Goal: Task Accomplishment & Management: Manage account settings

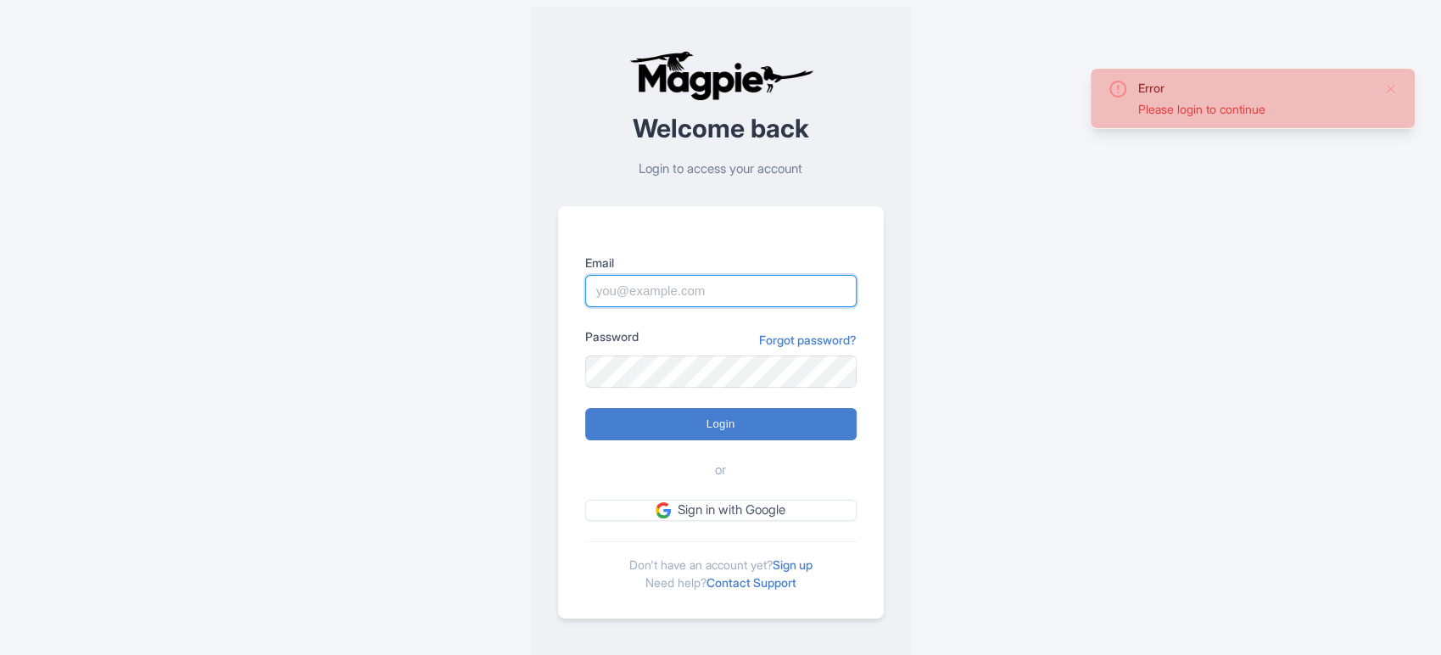
type input "[PERSON_NAME][EMAIL_ADDRESS][DOMAIN_NAME]"
click at [730, 408] on input "Login" at bounding box center [720, 424] width 271 height 32
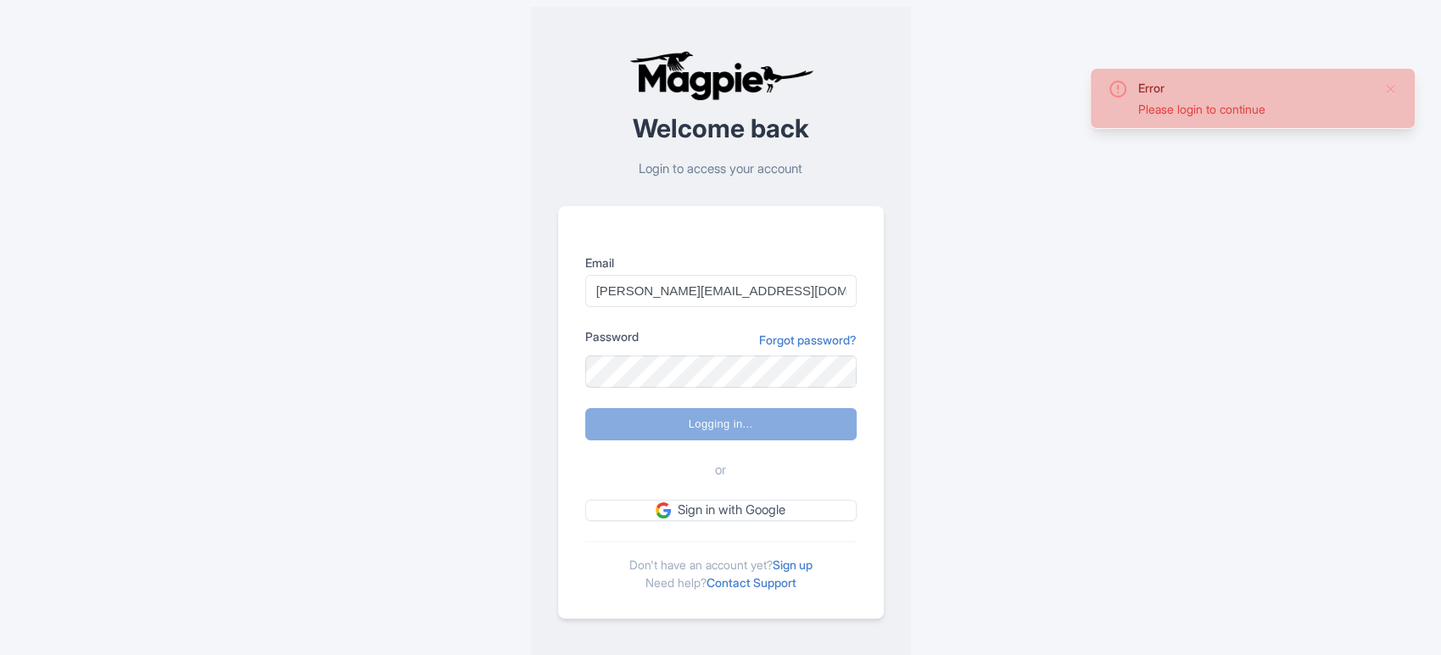
type input "Logging in..."
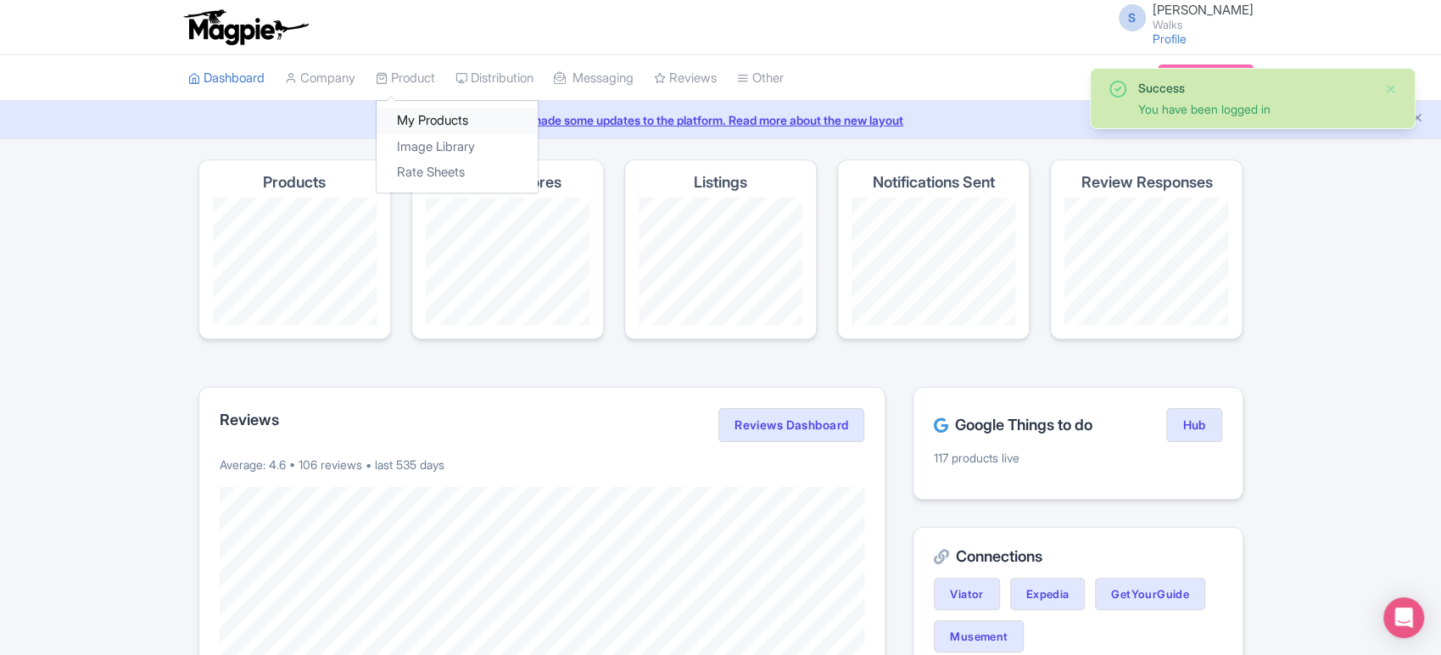
click at [439, 118] on link "My Products" at bounding box center [457, 121] width 161 height 26
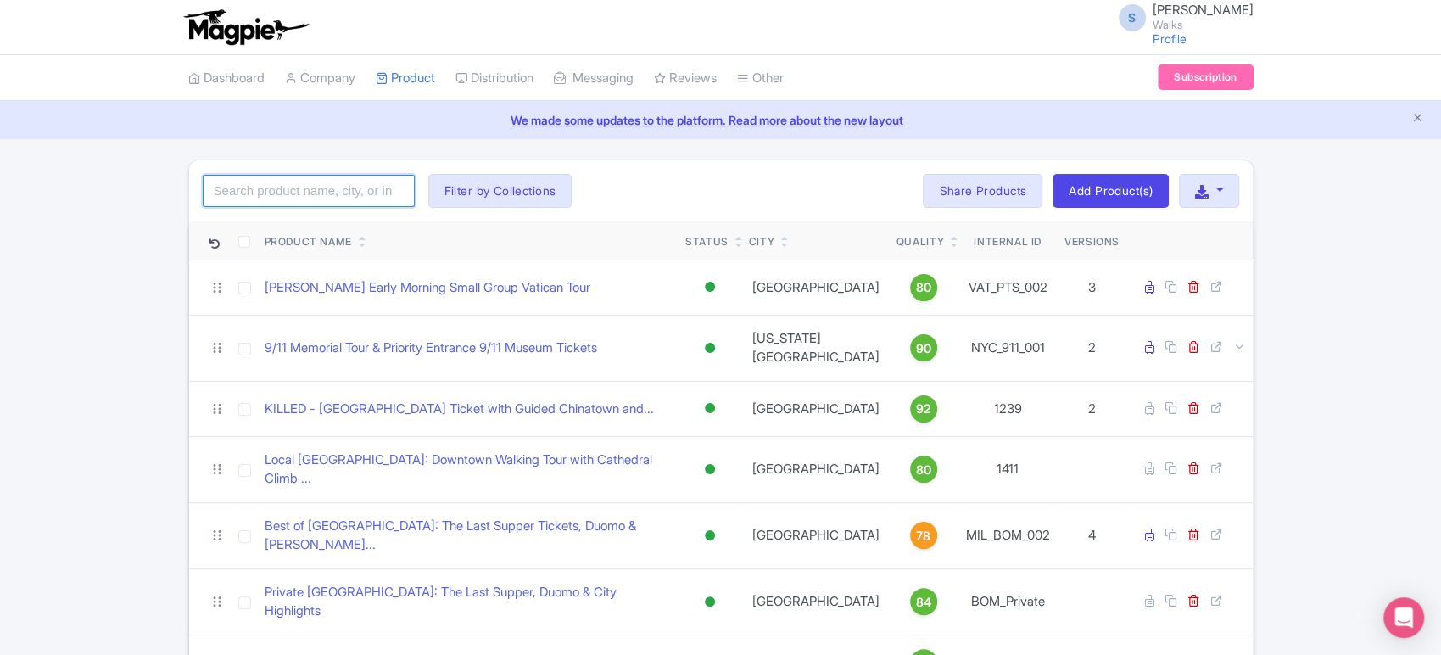
click at [360, 195] on input "search" at bounding box center [309, 191] width 212 height 32
click button "Search" at bounding box center [0, 0] width 0 height 0
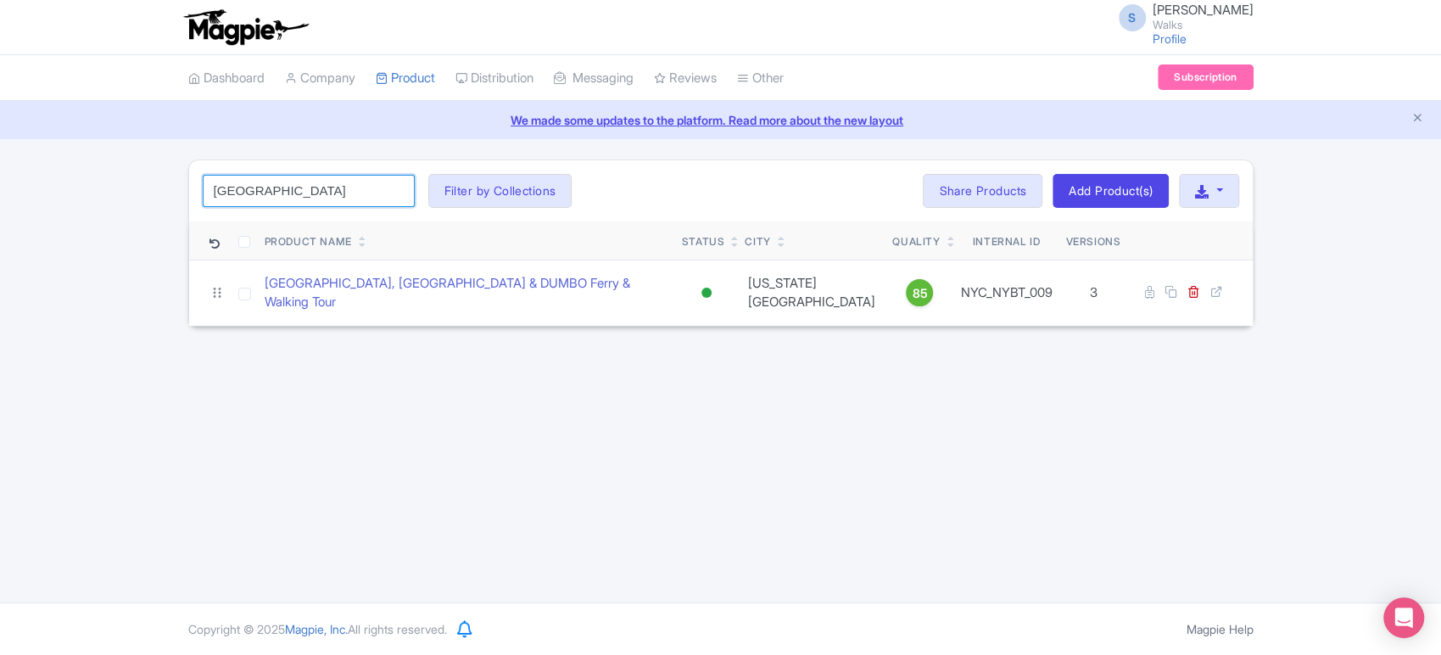
click at [321, 202] on input "BROOKLYN" at bounding box center [309, 191] width 212 height 32
click button "Search" at bounding box center [0, 0] width 0 height 0
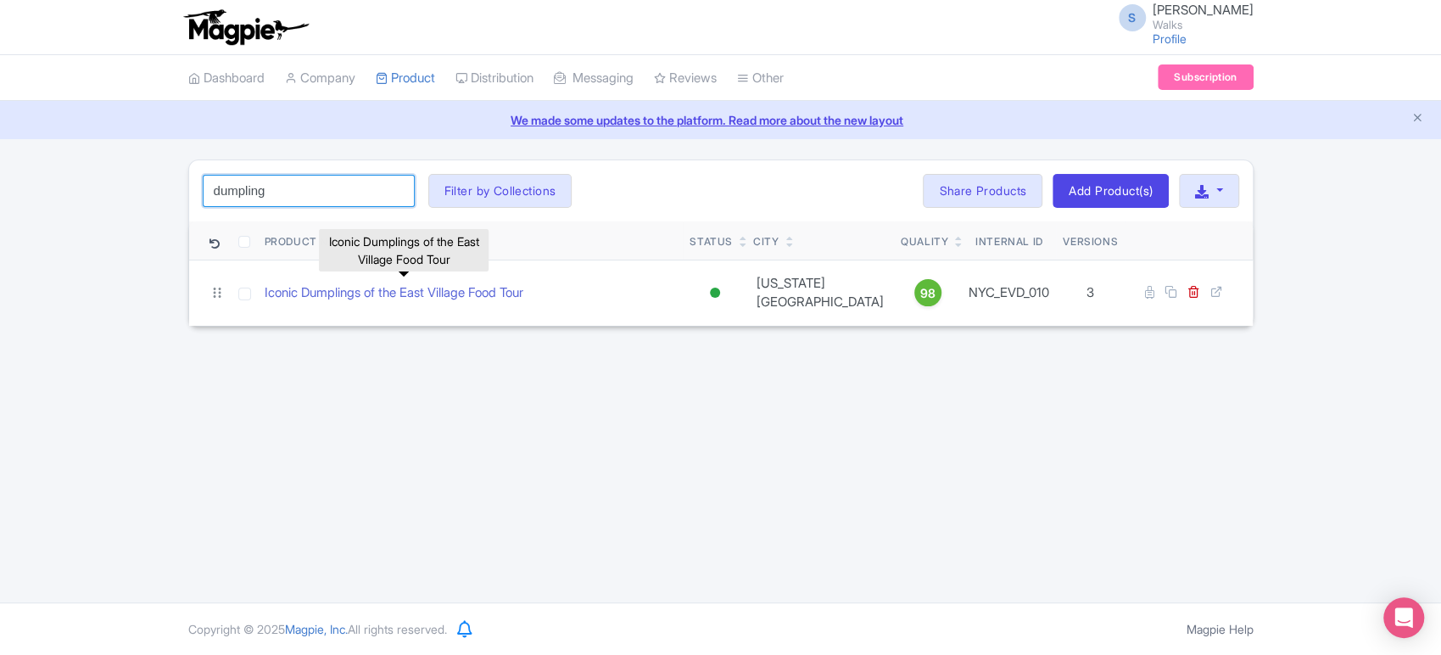
click at [319, 198] on input "dumpling" at bounding box center [309, 191] width 212 height 32
type input "freedom"
click button "Search" at bounding box center [0, 0] width 0 height 0
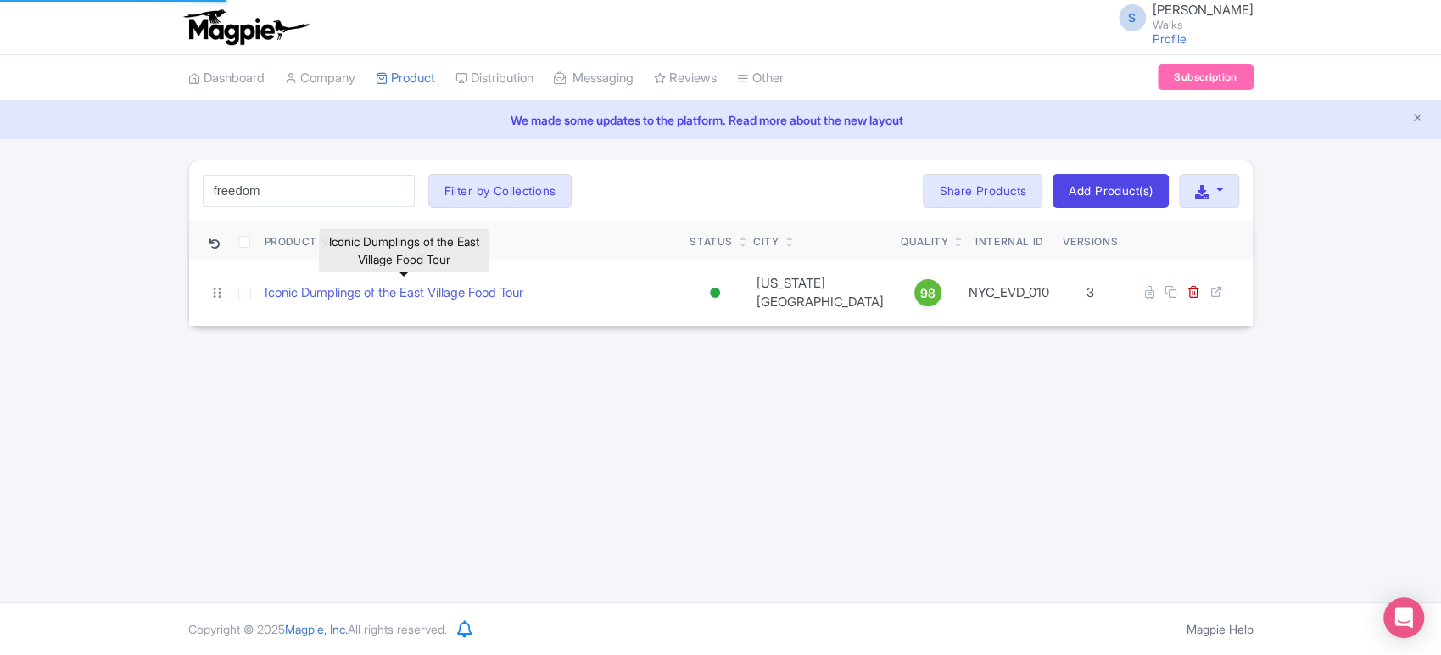
click at [116, 236] on div "freedom Search Filter by Collections Amsterdam Athens Barcelona Bologna Bordeau…" at bounding box center [720, 242] width 1441 height 167
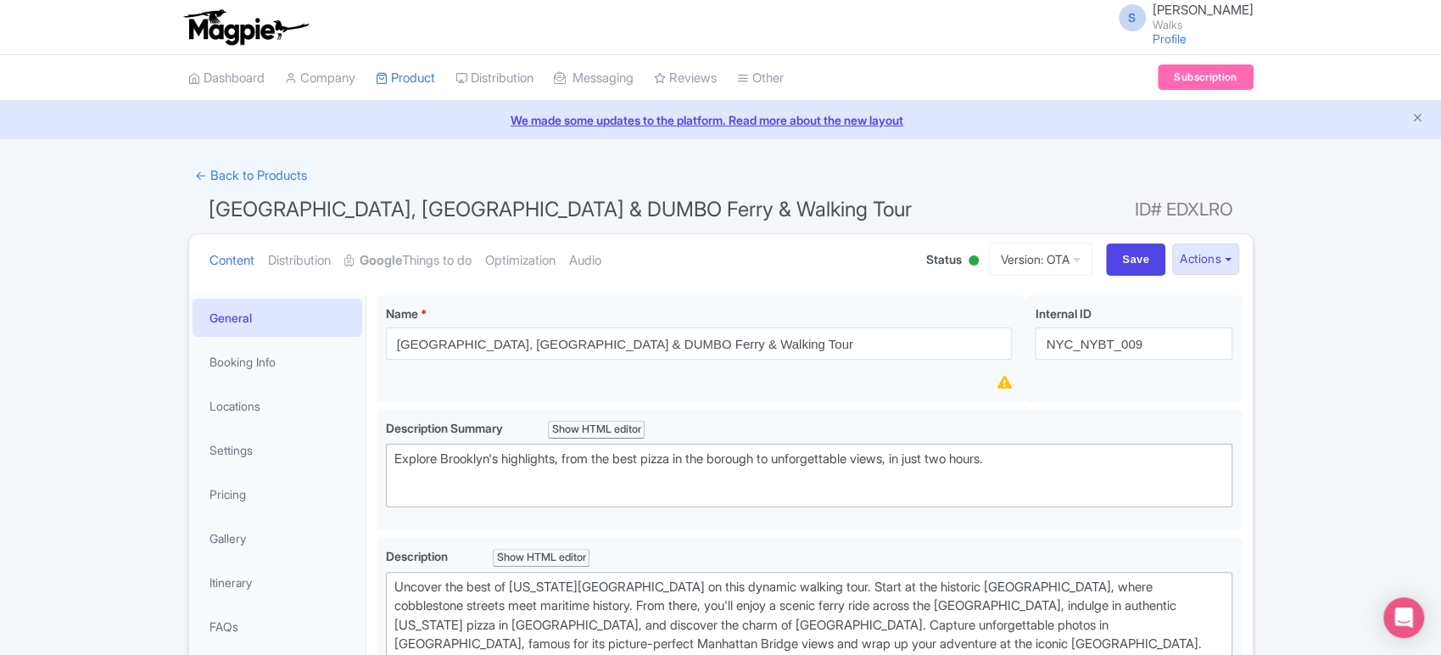
click at [965, 267] on div at bounding box center [973, 262] width 17 height 26
click at [926, 325] on div "Inactive" at bounding box center [931, 324] width 100 height 33
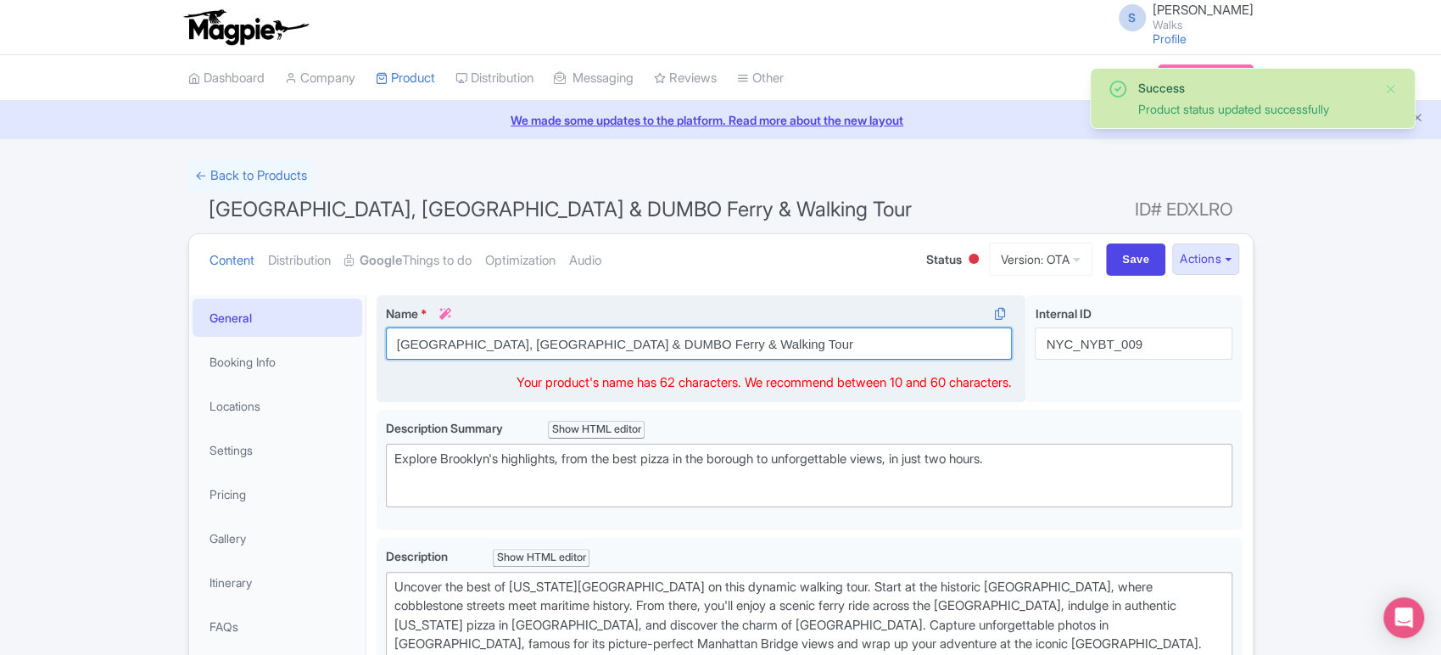
click at [394, 338] on input "Seaport, Brooklyn Heights & DUMBO Ferry & Walking Tour" at bounding box center [699, 343] width 627 height 32
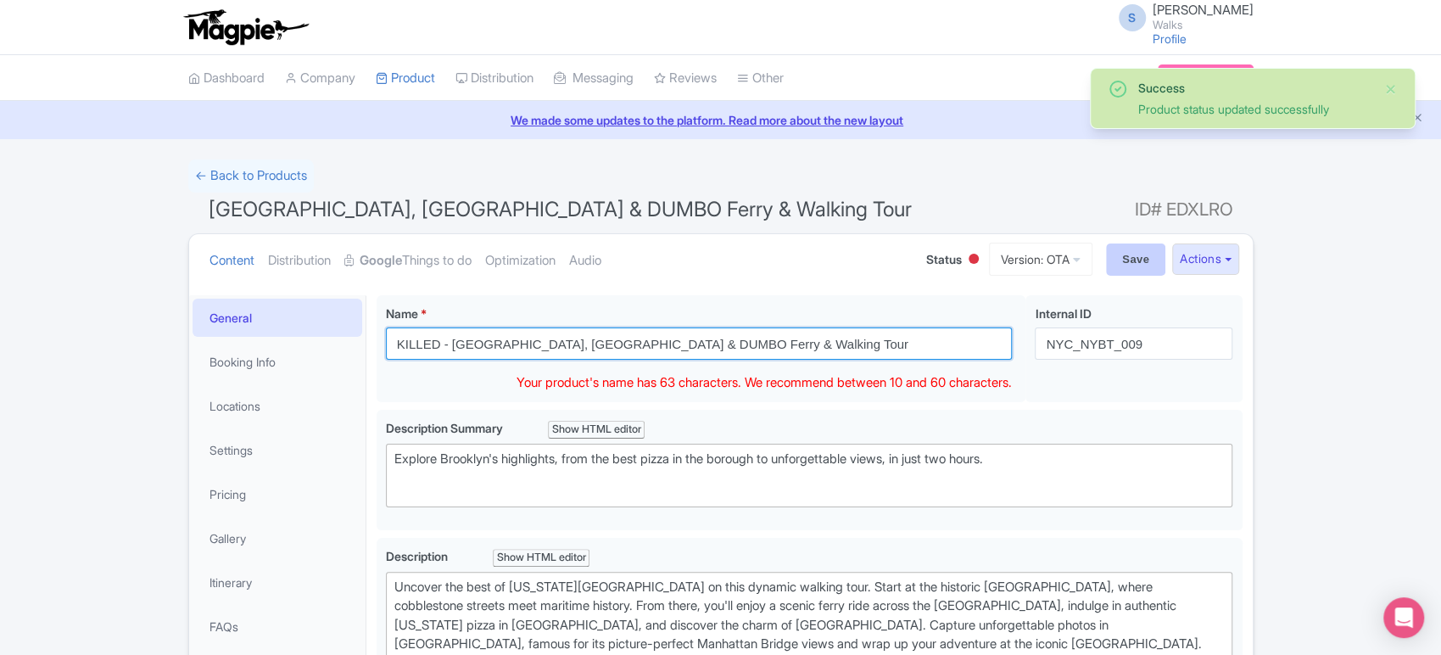
type input "KILLED - Seaport, Brooklyn Heights & DUMBO Ferry & Walking Tour"
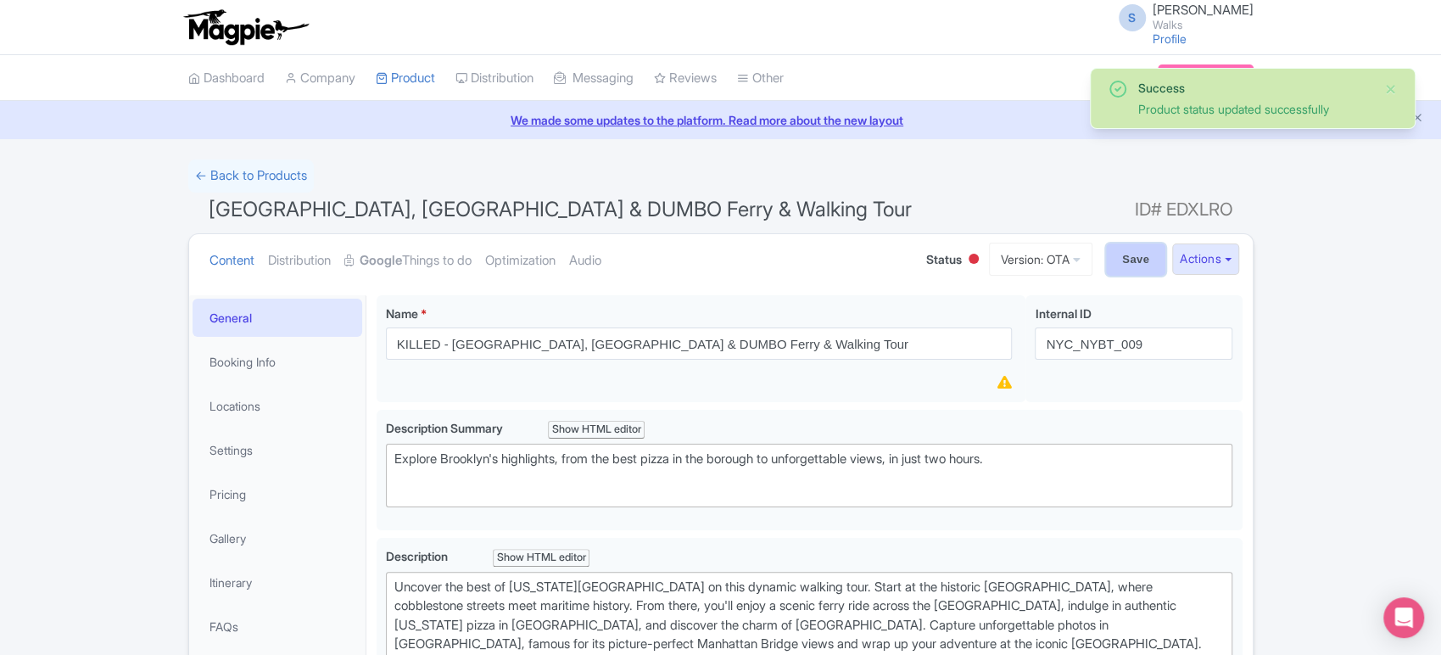
click at [1144, 258] on input "Save" at bounding box center [1135, 259] width 59 height 32
type input "Saving..."
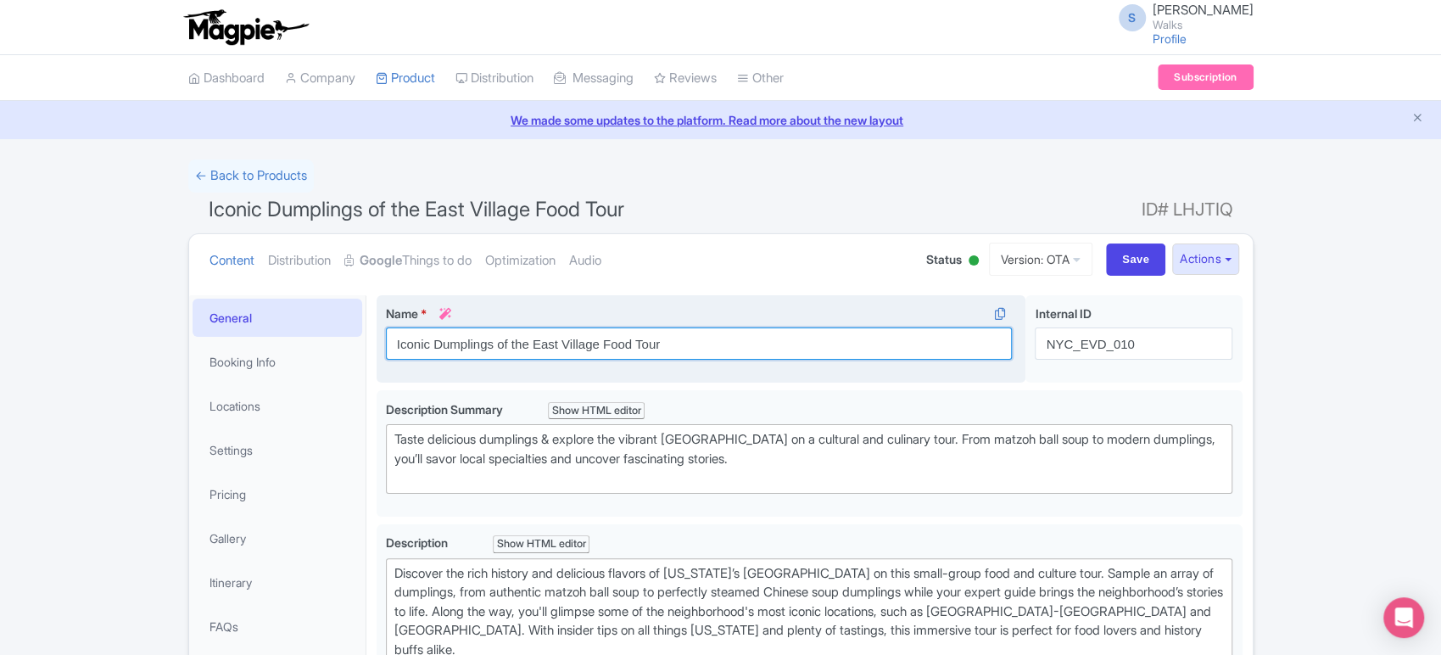
click at [389, 338] on input "Iconic Dumplings of the East Village Food Tour" at bounding box center [699, 343] width 627 height 32
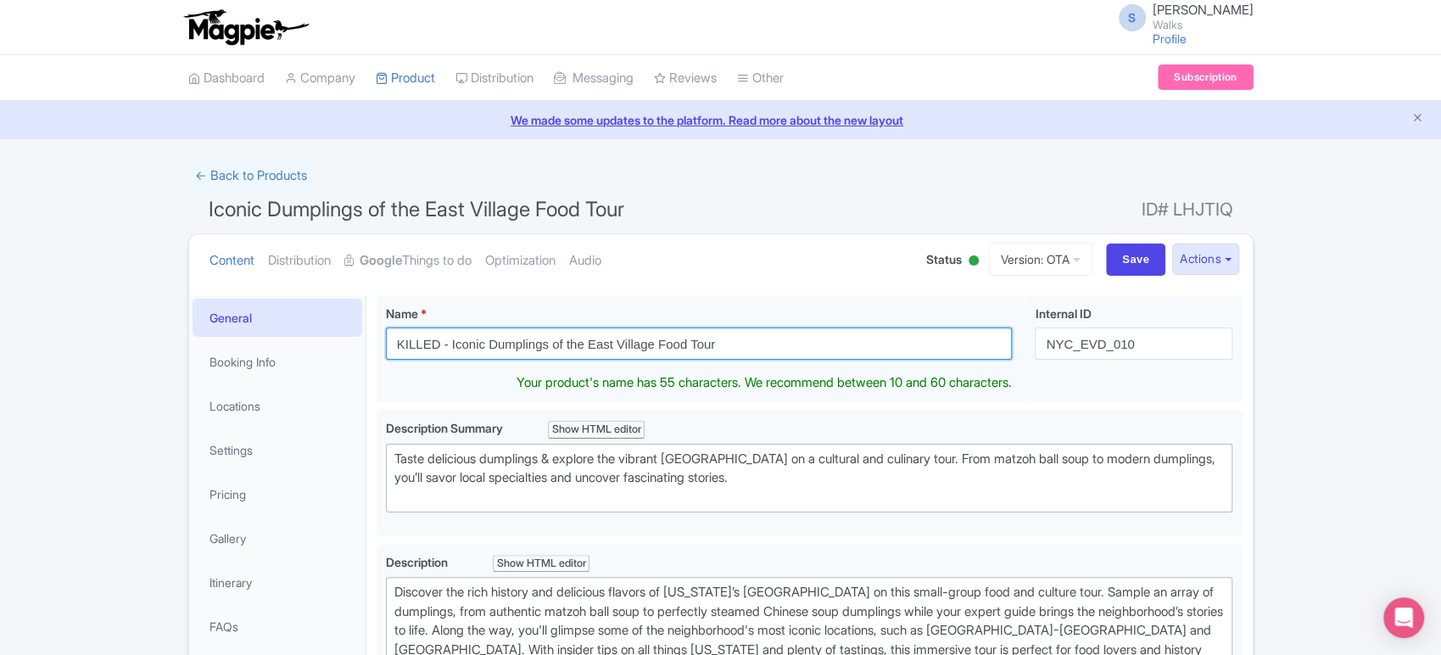
type input "KILLED - Iconic Dumplings of the East Village Food Tour"
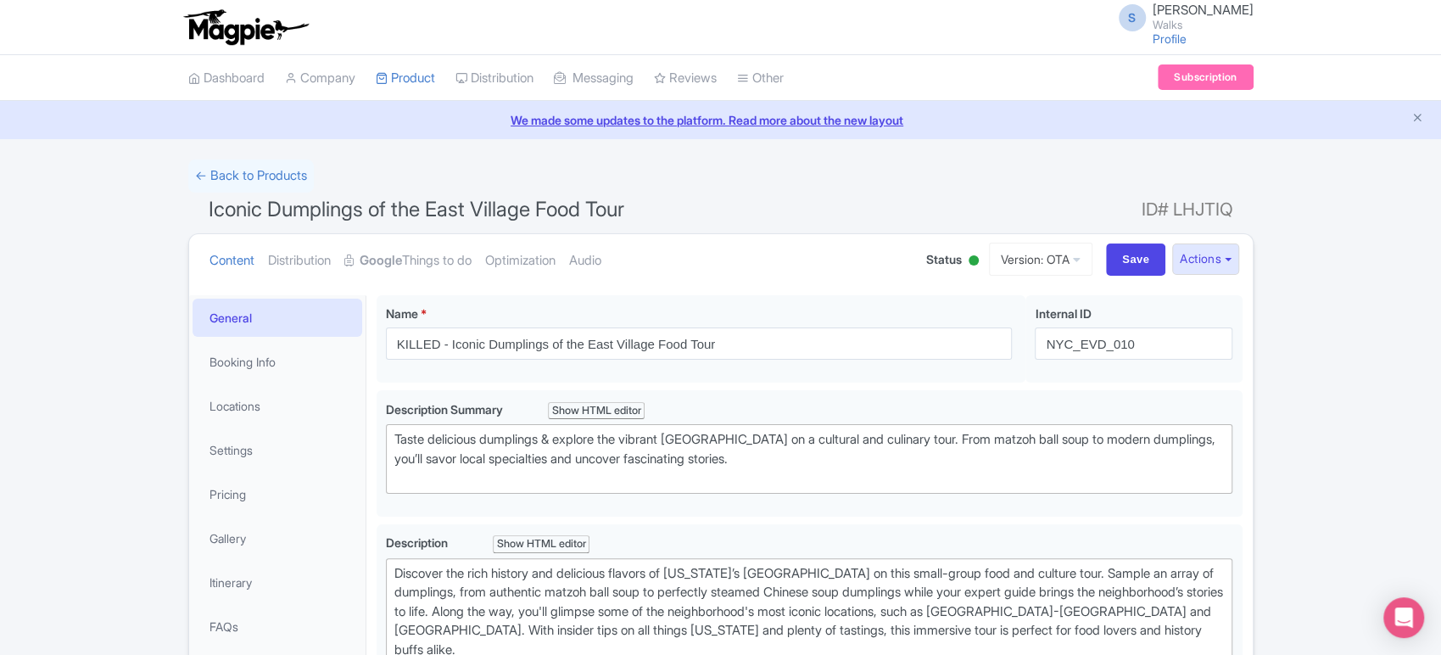
click at [965, 256] on div at bounding box center [973, 262] width 17 height 26
click at [922, 317] on div "Inactive" at bounding box center [931, 324] width 100 height 33
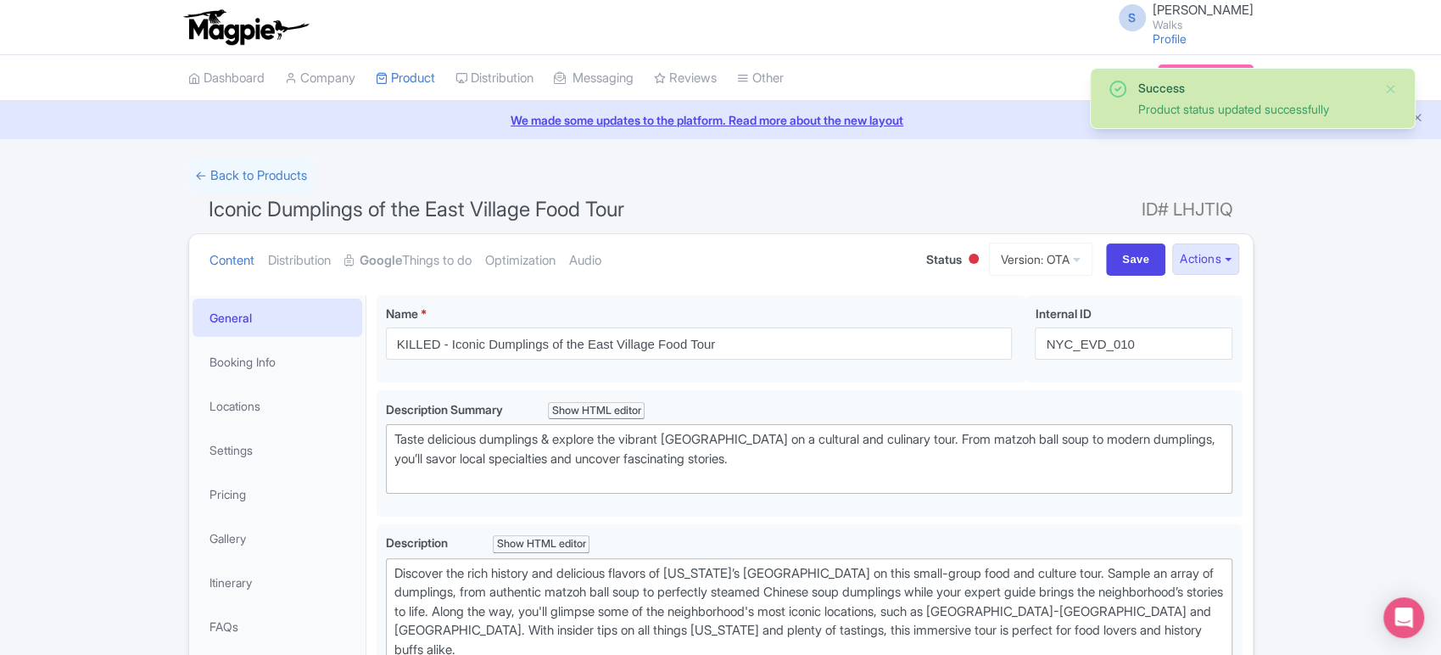
click at [1146, 242] on div "Content Distribution Google Things to do Optimization Audio Status Active Inact…" at bounding box center [721, 260] width 1064 height 52
click at [1134, 262] on input "Save" at bounding box center [1135, 259] width 59 height 32
type input "Saving..."
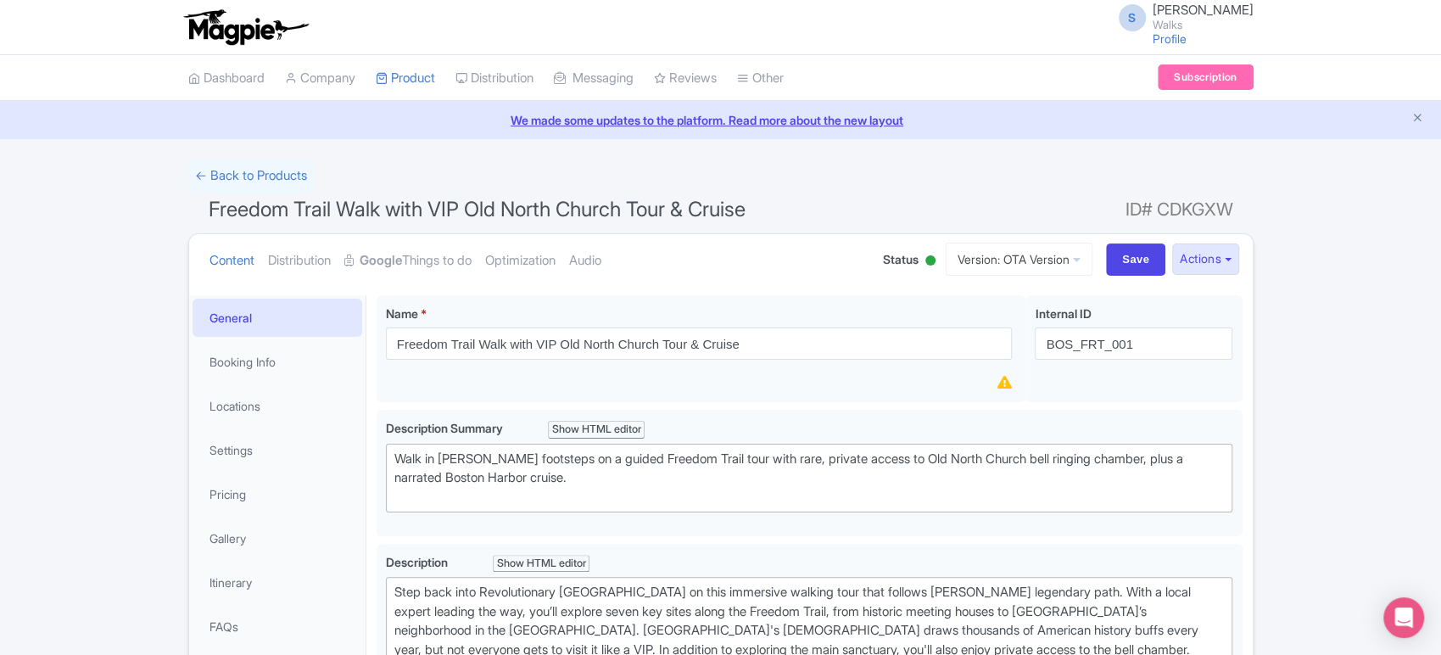
click at [926, 260] on div at bounding box center [931, 260] width 10 height 10
click at [863, 324] on div "Inactive" at bounding box center [888, 324] width 100 height 33
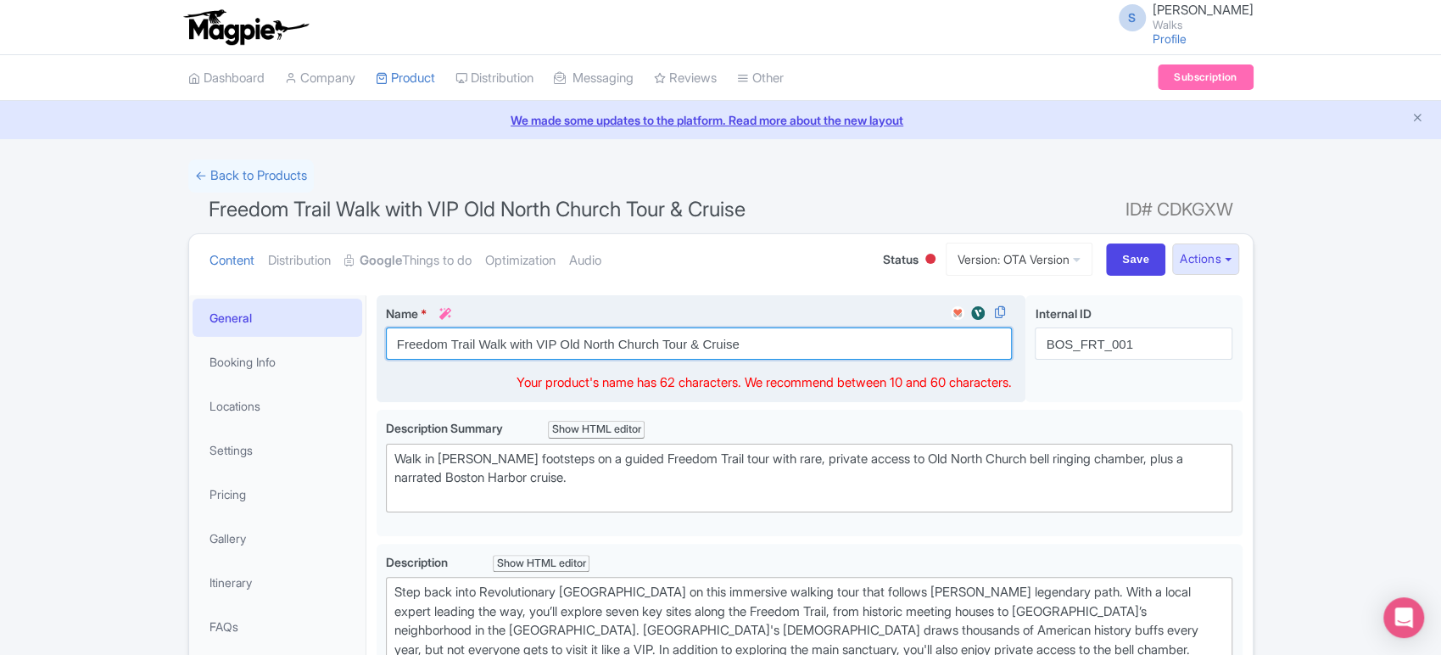
click at [394, 348] on input "Freedom Trail Walk with VIP Old North Church Tour & Cruise" at bounding box center [699, 343] width 627 height 32
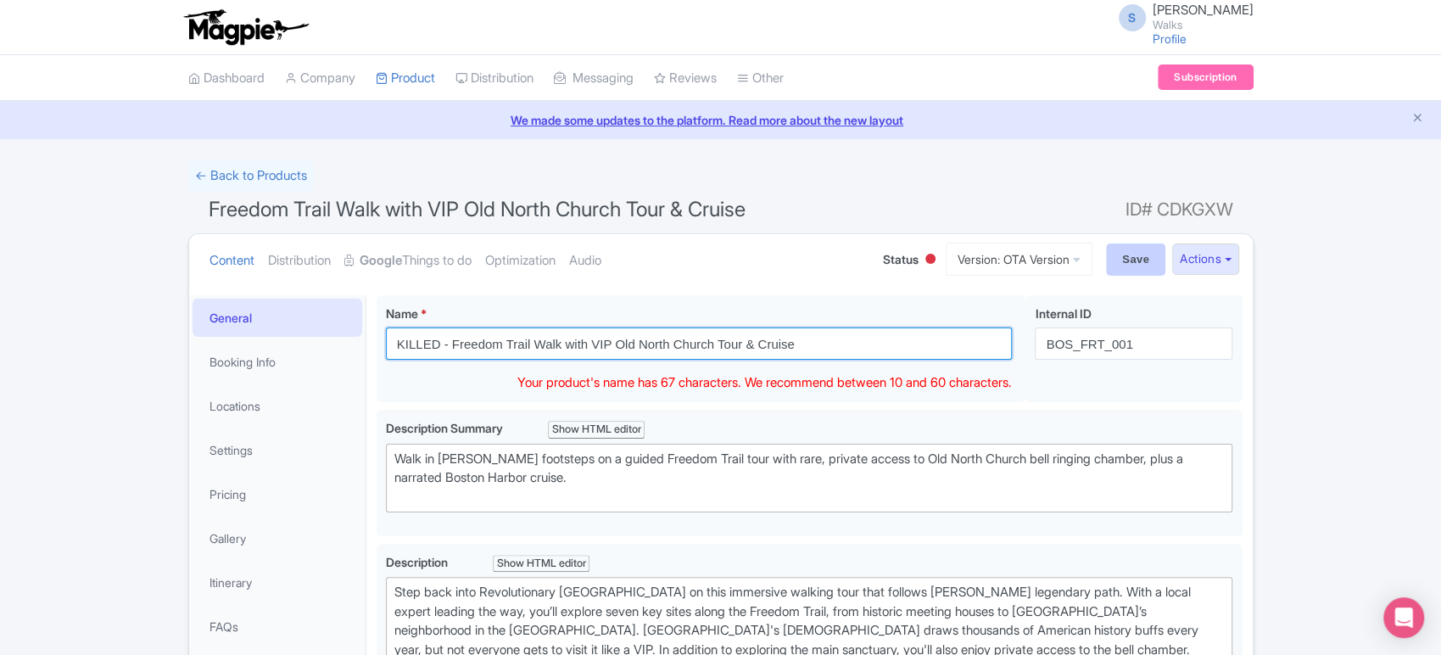
type input "KILLED - Freedom Trail Walk with VIP Old North Church Tour & Cruise"
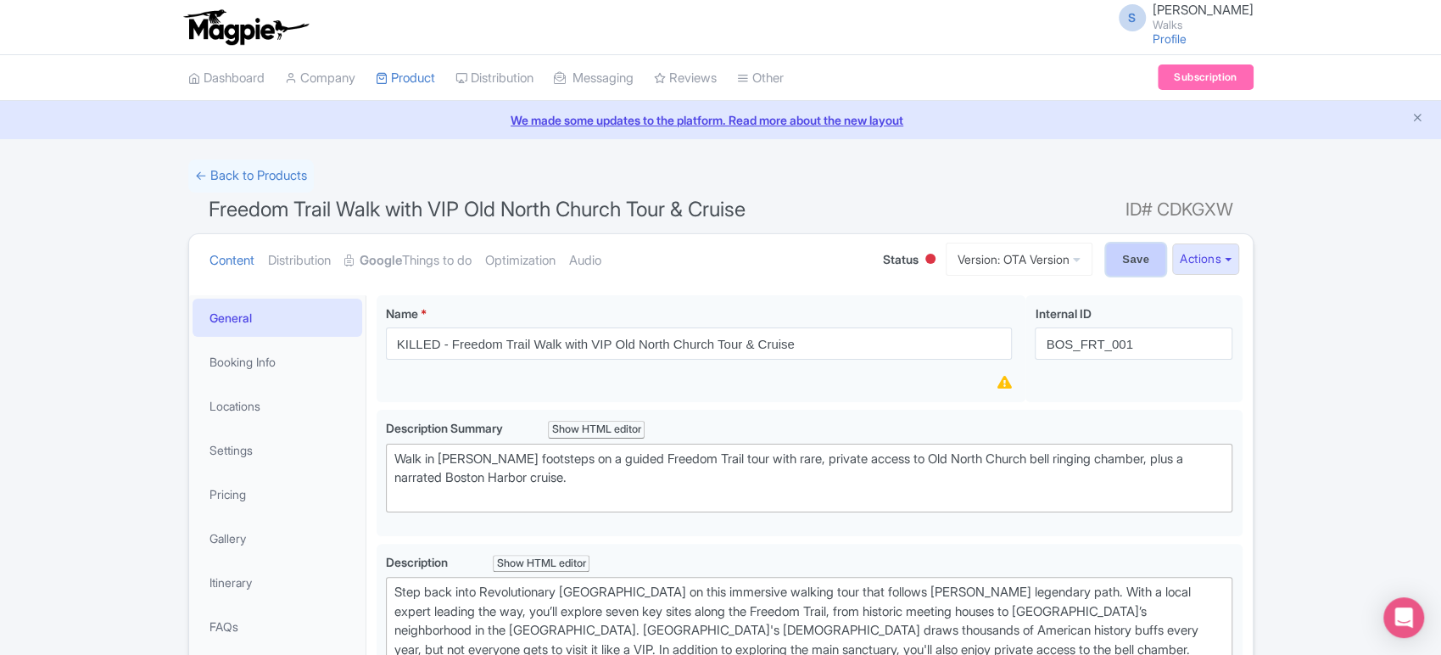
click at [1144, 249] on input "Save" at bounding box center [1135, 259] width 59 height 32
type input "Saving..."
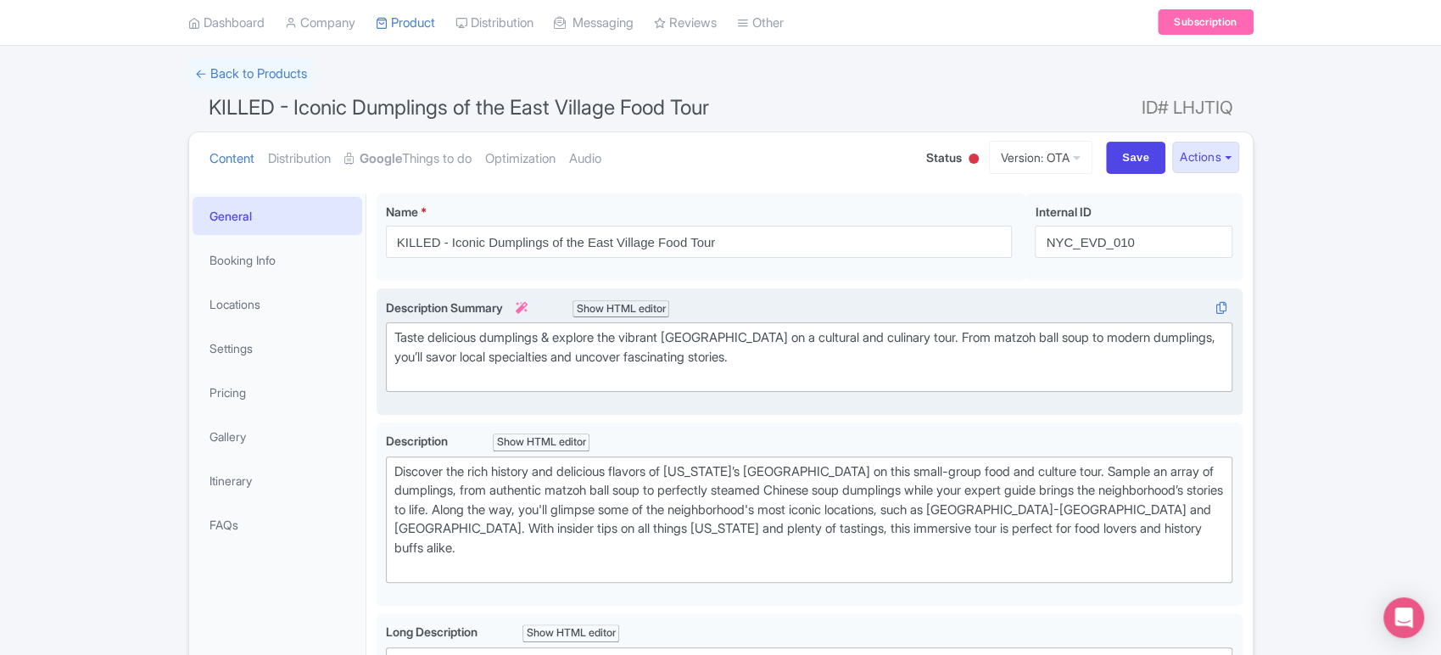
scroll to position [101, 0]
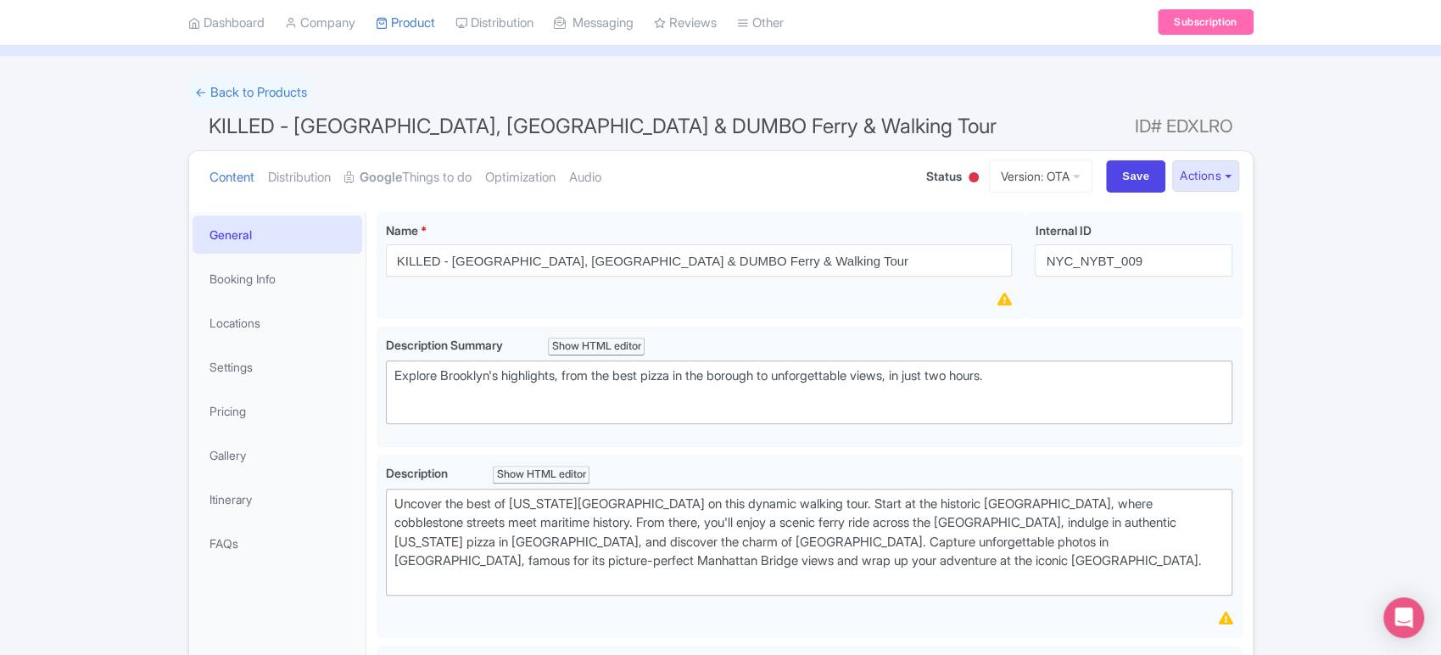
scroll to position [88, 0]
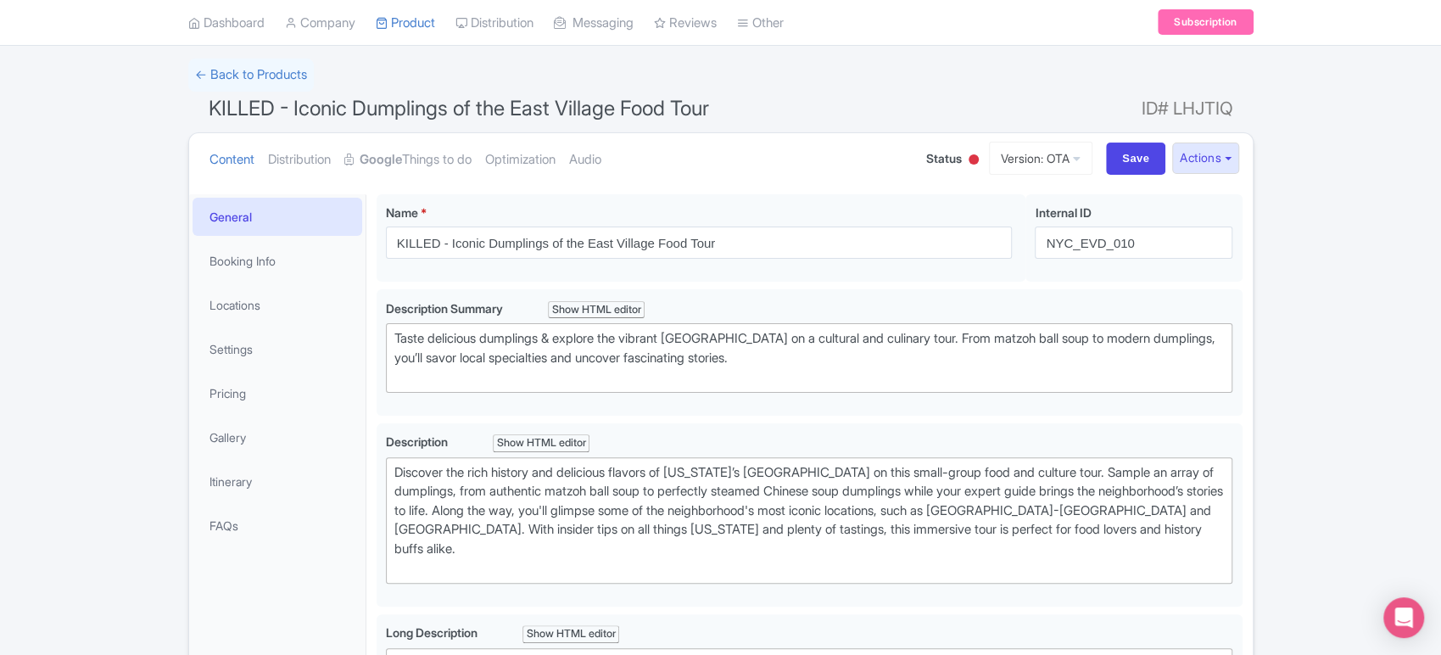
scroll to position [101, 0]
